Goal: Entertainment & Leisure: Consume media (video, audio)

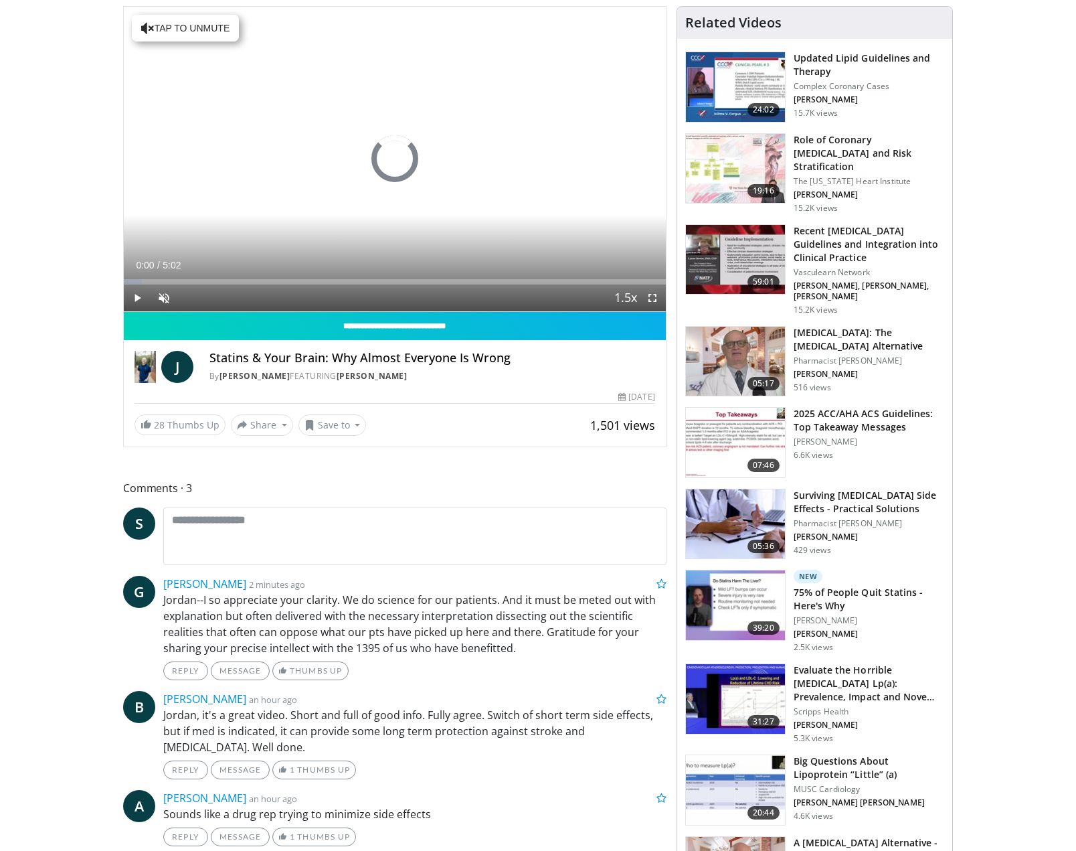
scroll to position [201, 0]
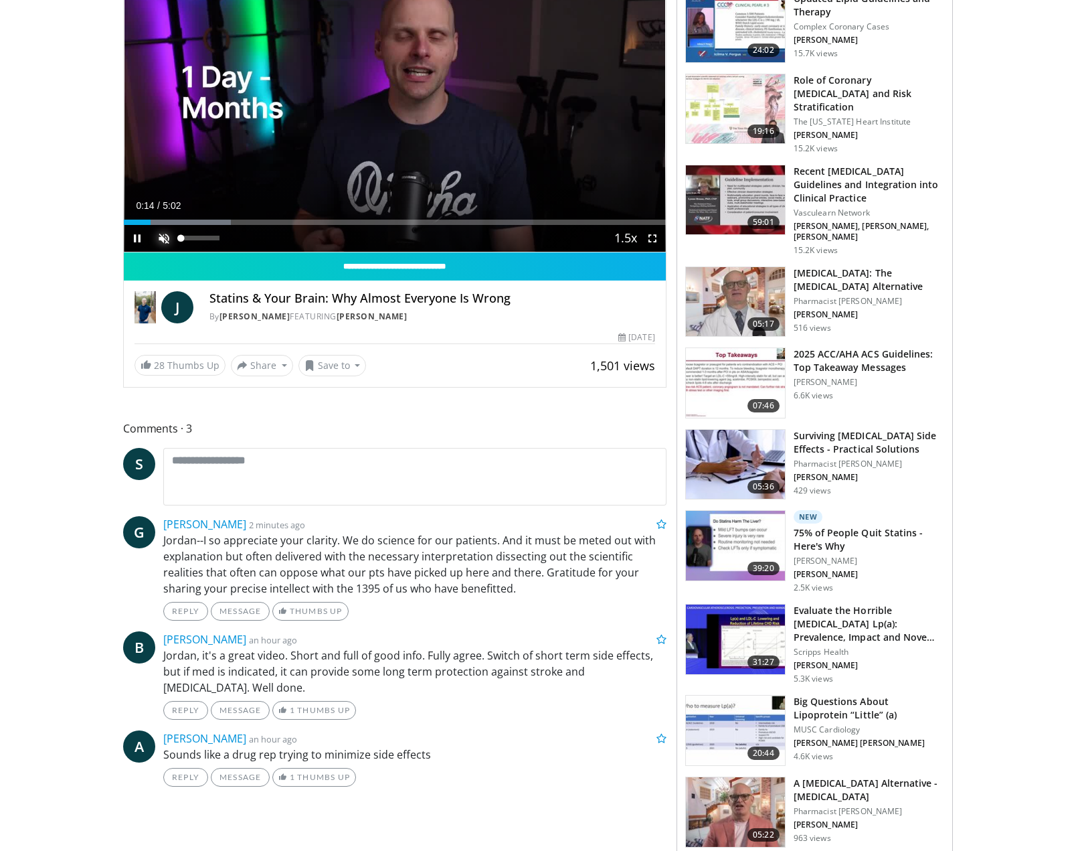
click at [159, 238] on span "Video Player" at bounding box center [164, 238] width 27 height 27
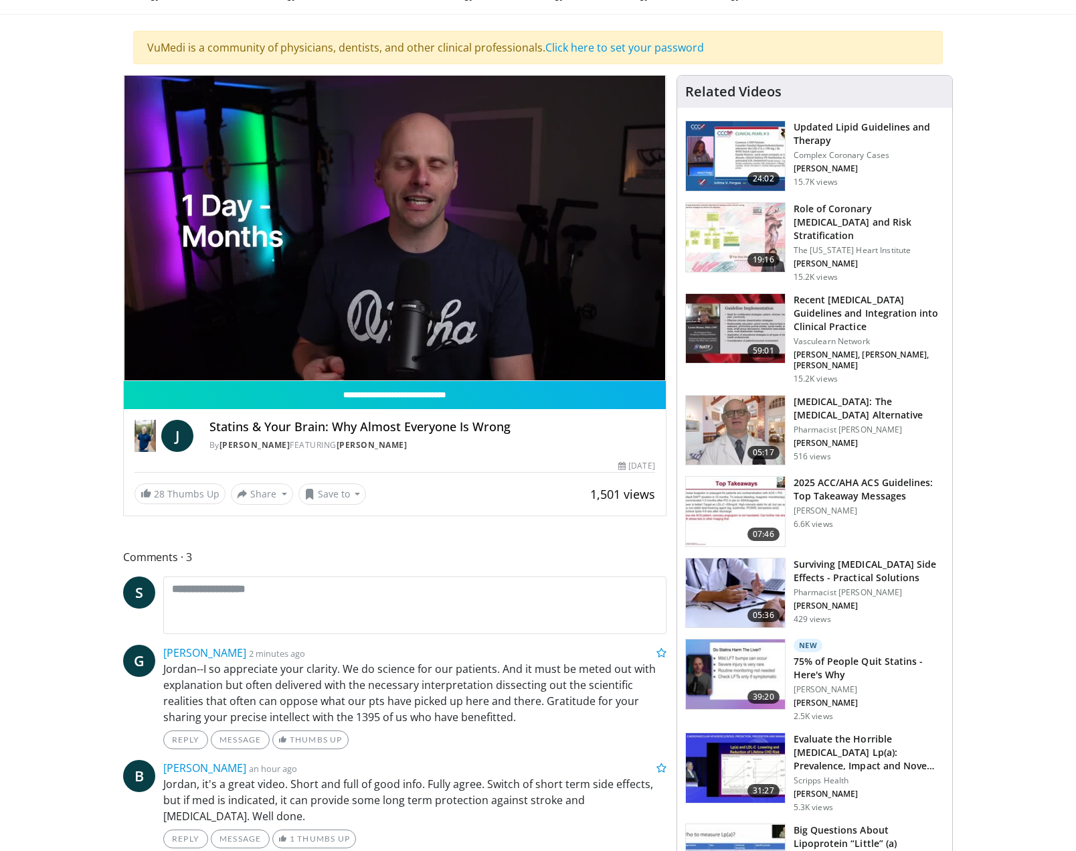
scroll to position [0, 0]
